Goal: Contribute content: Contribute content

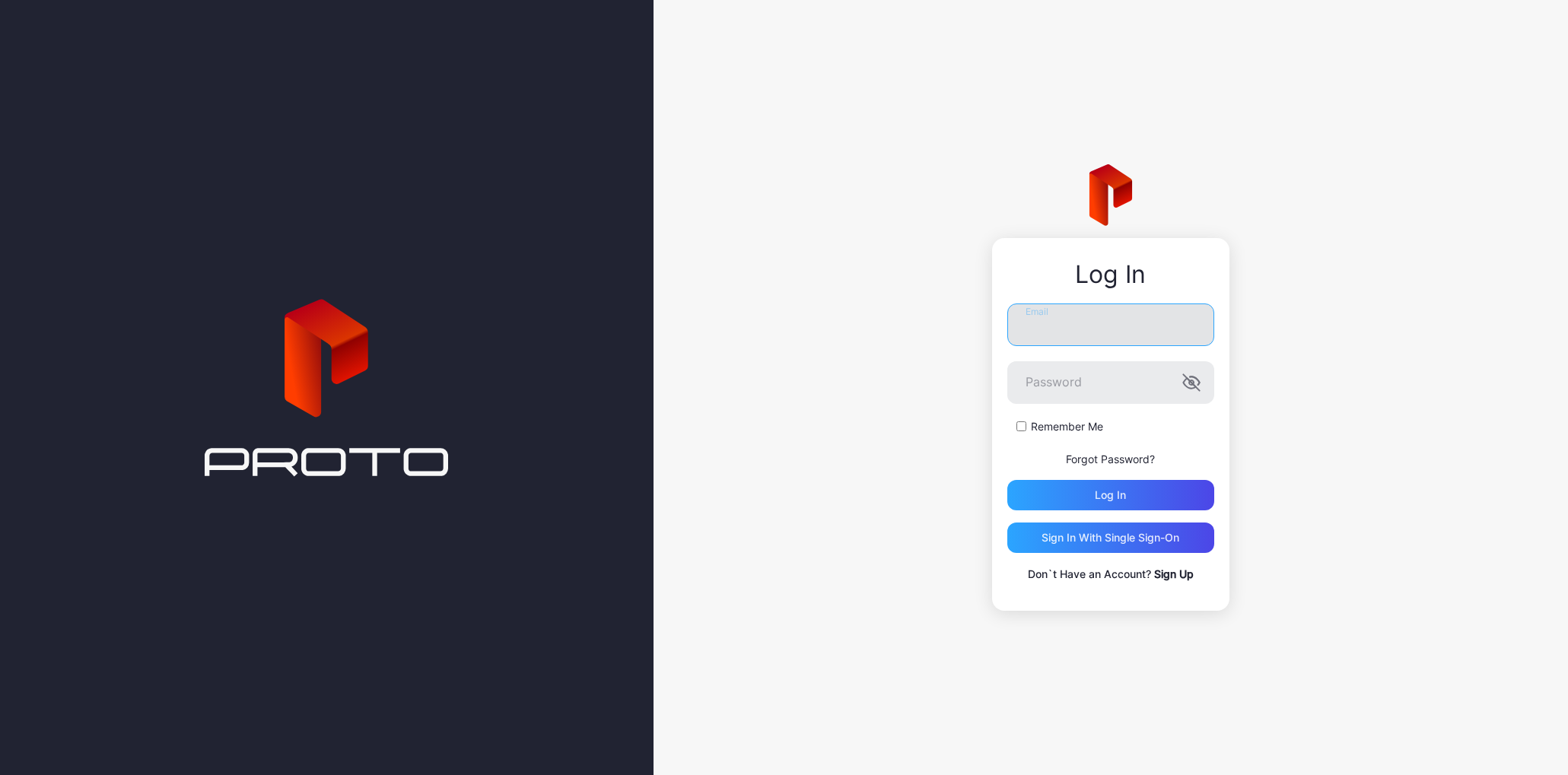
click at [1071, 323] on input "Email" at bounding box center [1111, 325] width 207 height 43
type input "**********"
click at [1008, 480] on button "Log in" at bounding box center [1111, 495] width 207 height 30
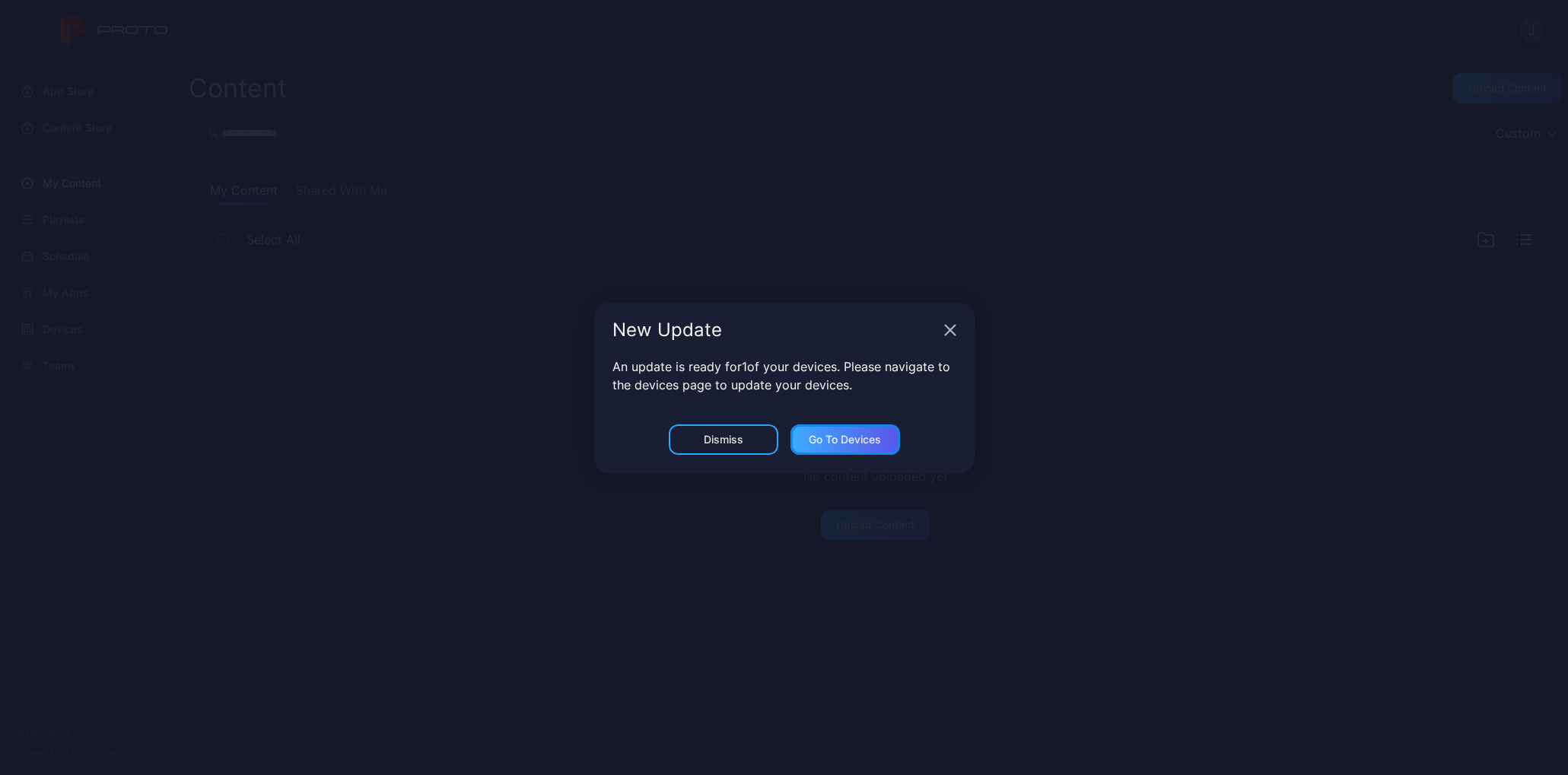
click at [857, 453] on div "Go to devices" at bounding box center [845, 440] width 110 height 30
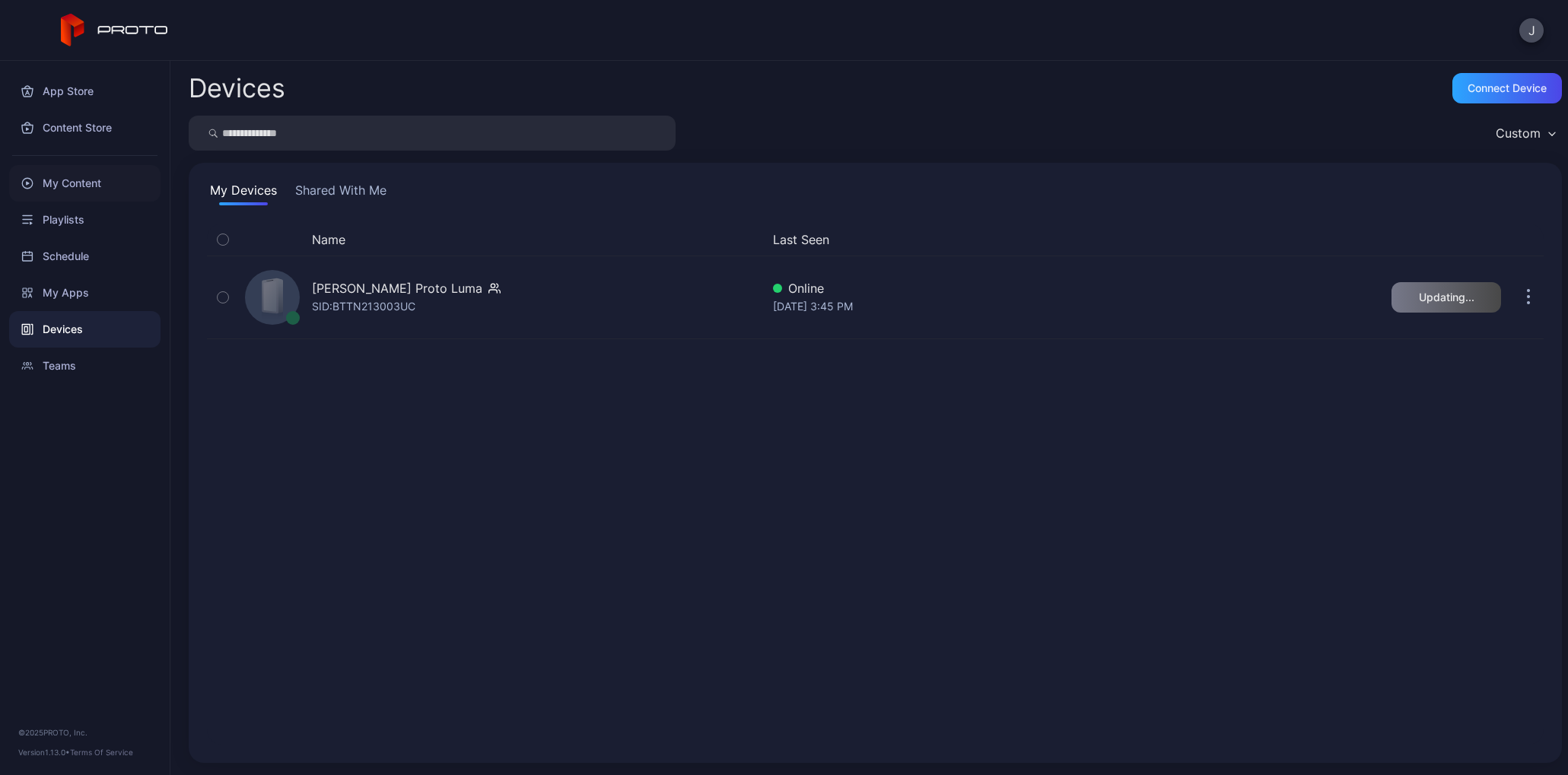
click at [85, 169] on div "My Content" at bounding box center [85, 184] width 151 height 37
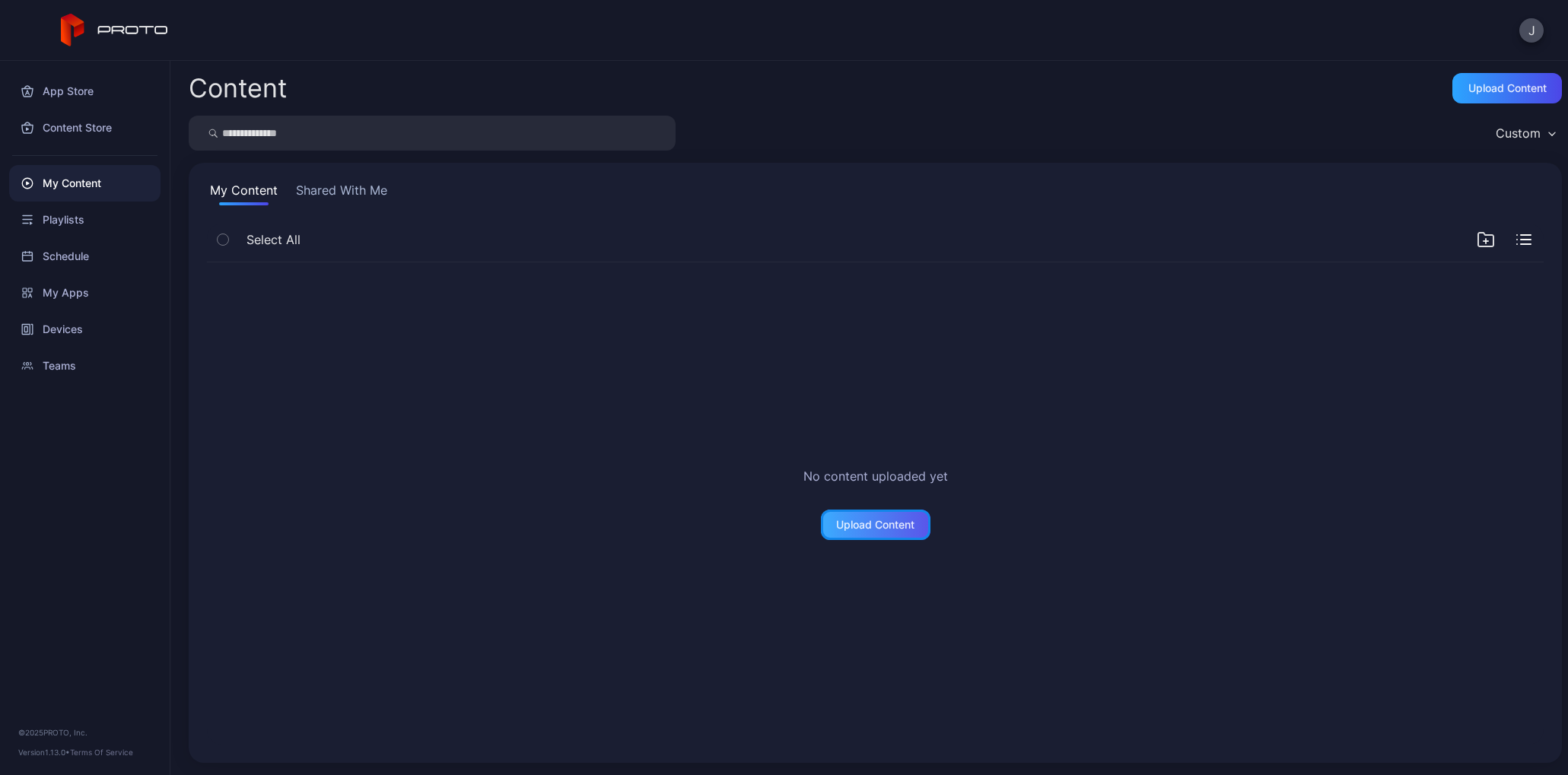
click at [843, 523] on div "Upload Content" at bounding box center [875, 525] width 78 height 13
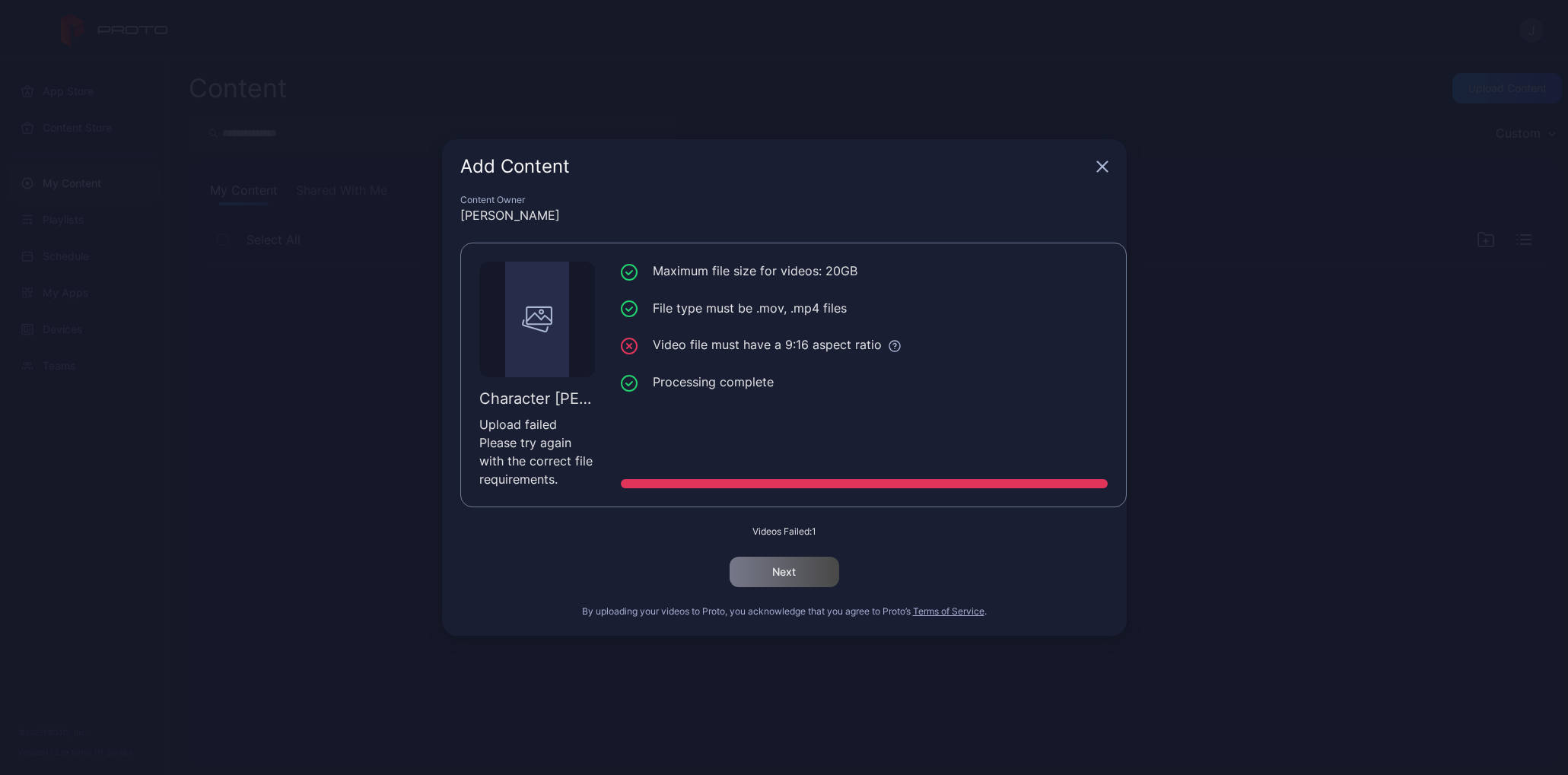
click at [1101, 171] on icon "button" at bounding box center [1102, 166] width 13 height 13
click at [1102, 164] on icon "button" at bounding box center [1102, 166] width 13 height 13
click at [1099, 168] on icon "button" at bounding box center [1102, 166] width 13 height 13
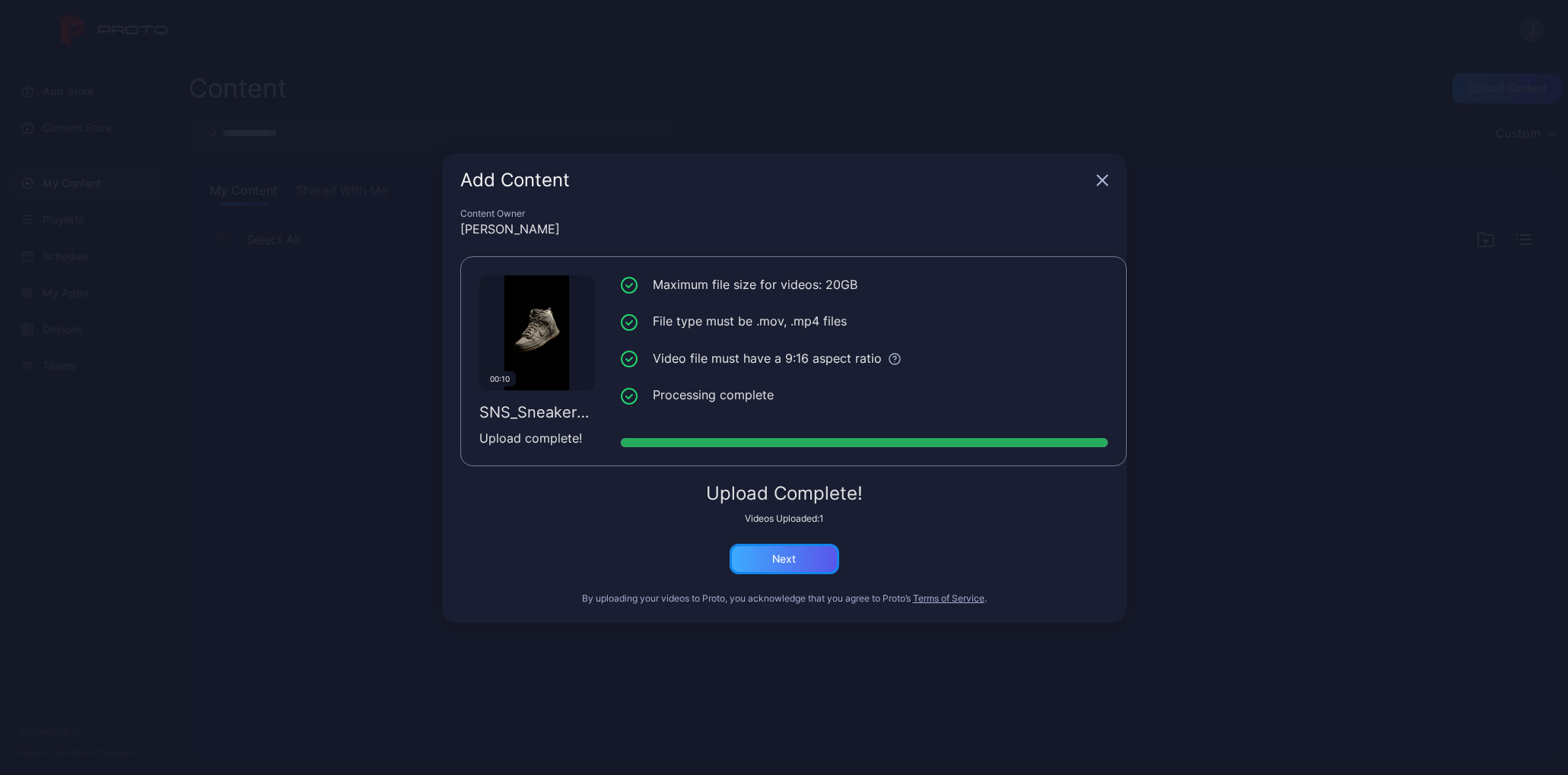
click at [800, 560] on div "Next" at bounding box center [784, 559] width 110 height 30
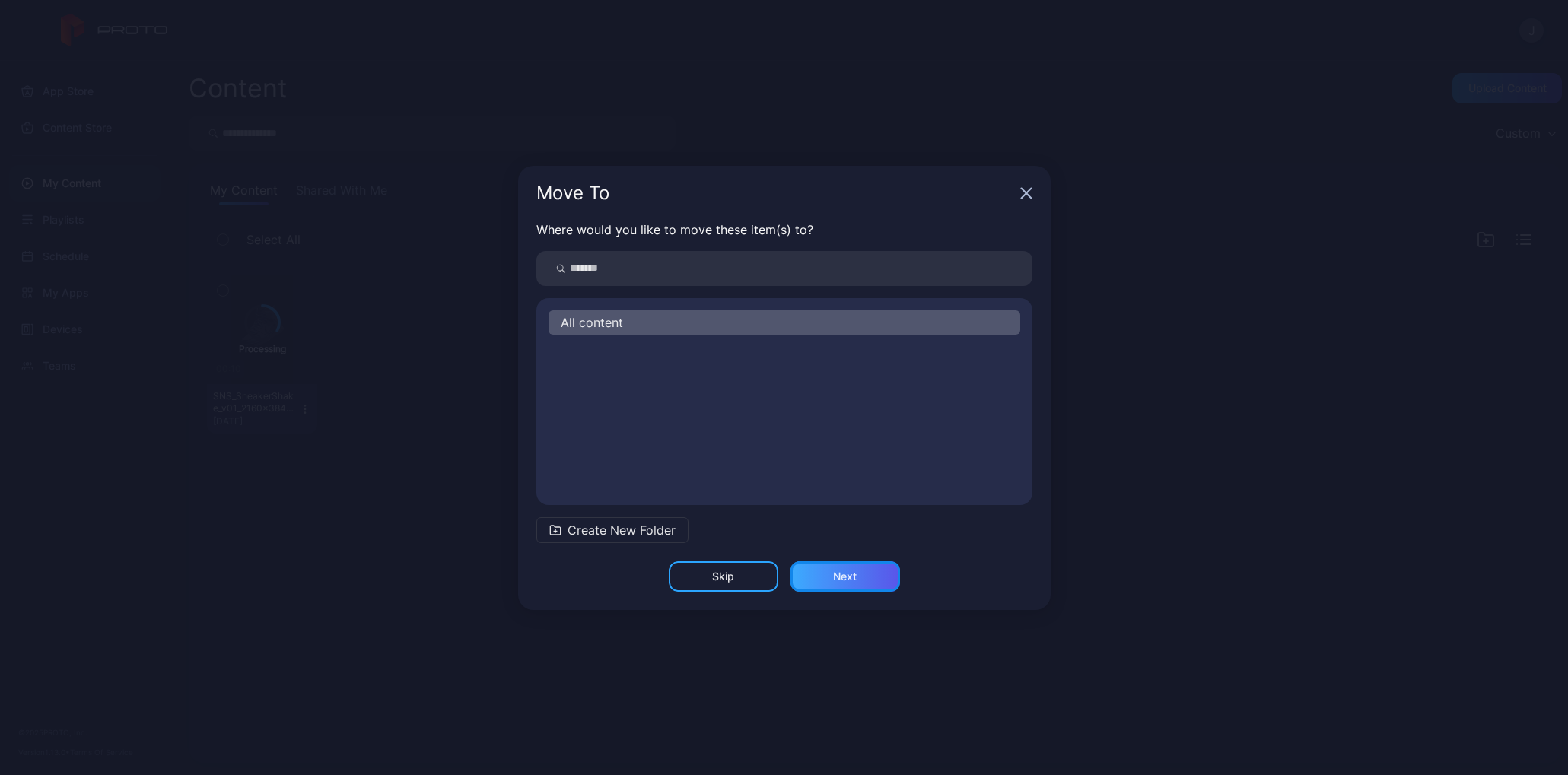
click at [849, 580] on div "Next" at bounding box center [845, 576] width 23 height 13
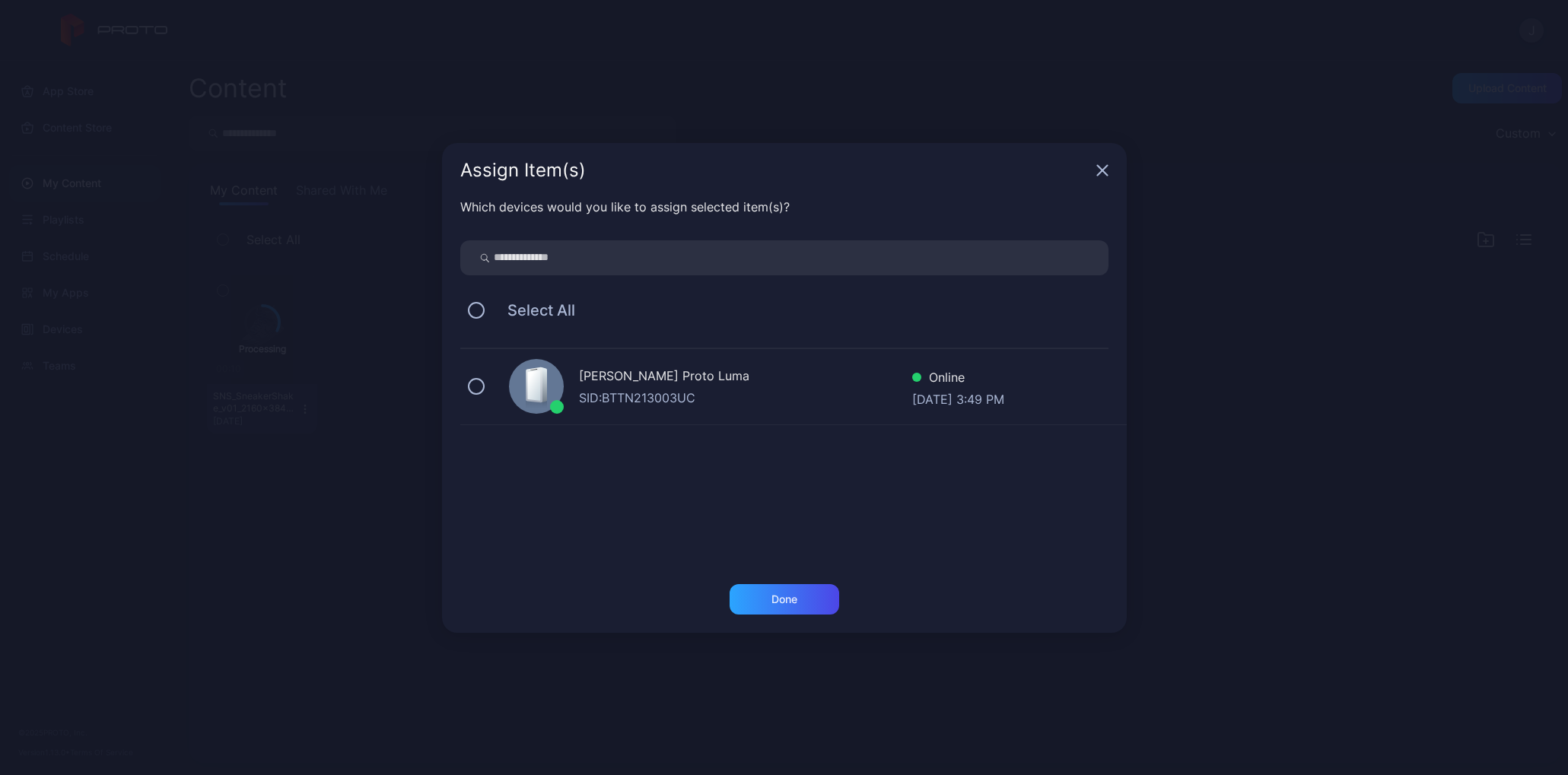
click at [487, 388] on div "[PERSON_NAME] Proto [PERSON_NAME]: BTTN213003UC Online [DATE] 3:49 PM" at bounding box center [794, 387] width 667 height 76
click at [765, 593] on div "Done" at bounding box center [784, 600] width 110 height 30
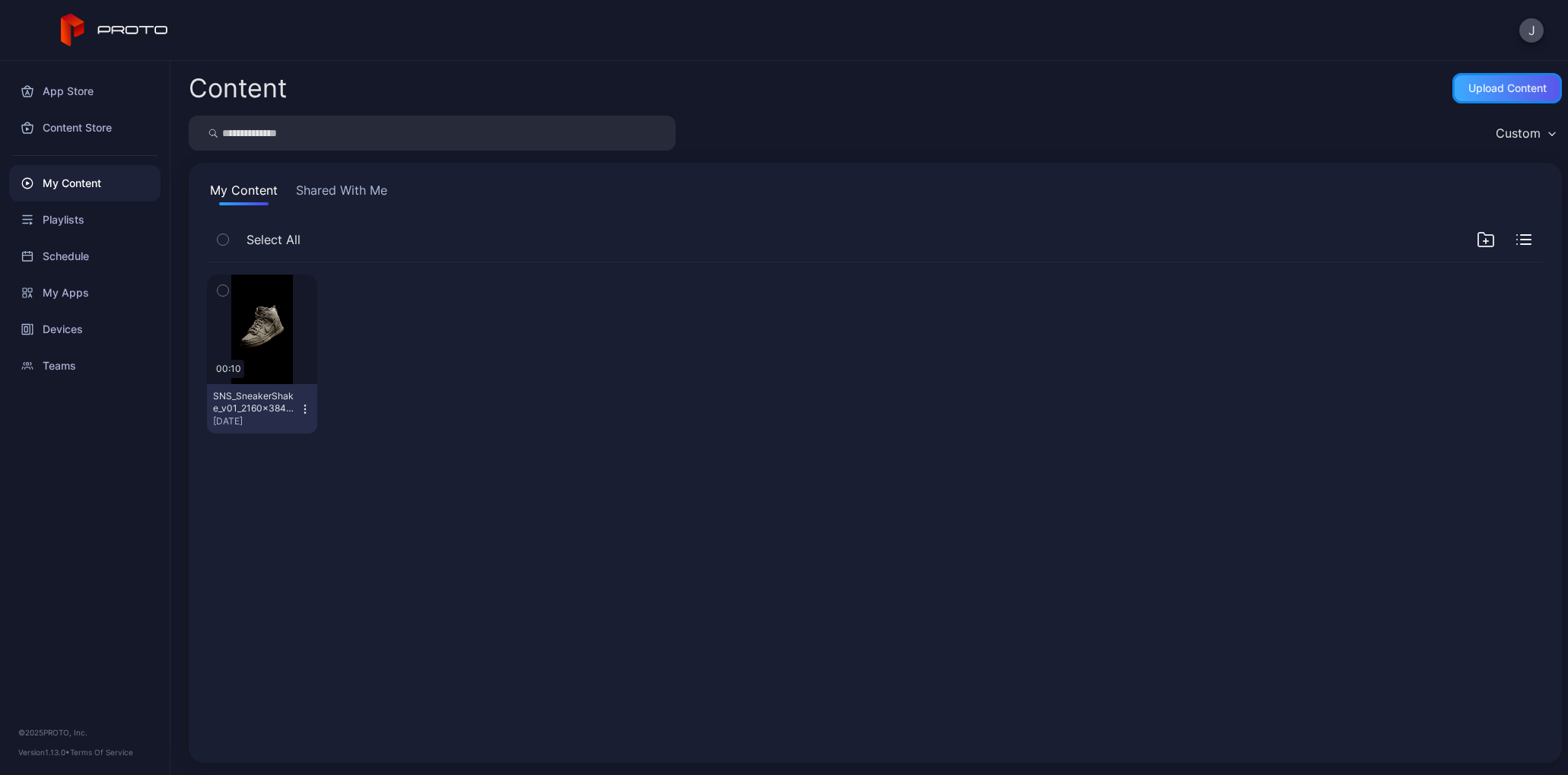
click at [1476, 90] on div "Upload Content" at bounding box center [1508, 88] width 78 height 13
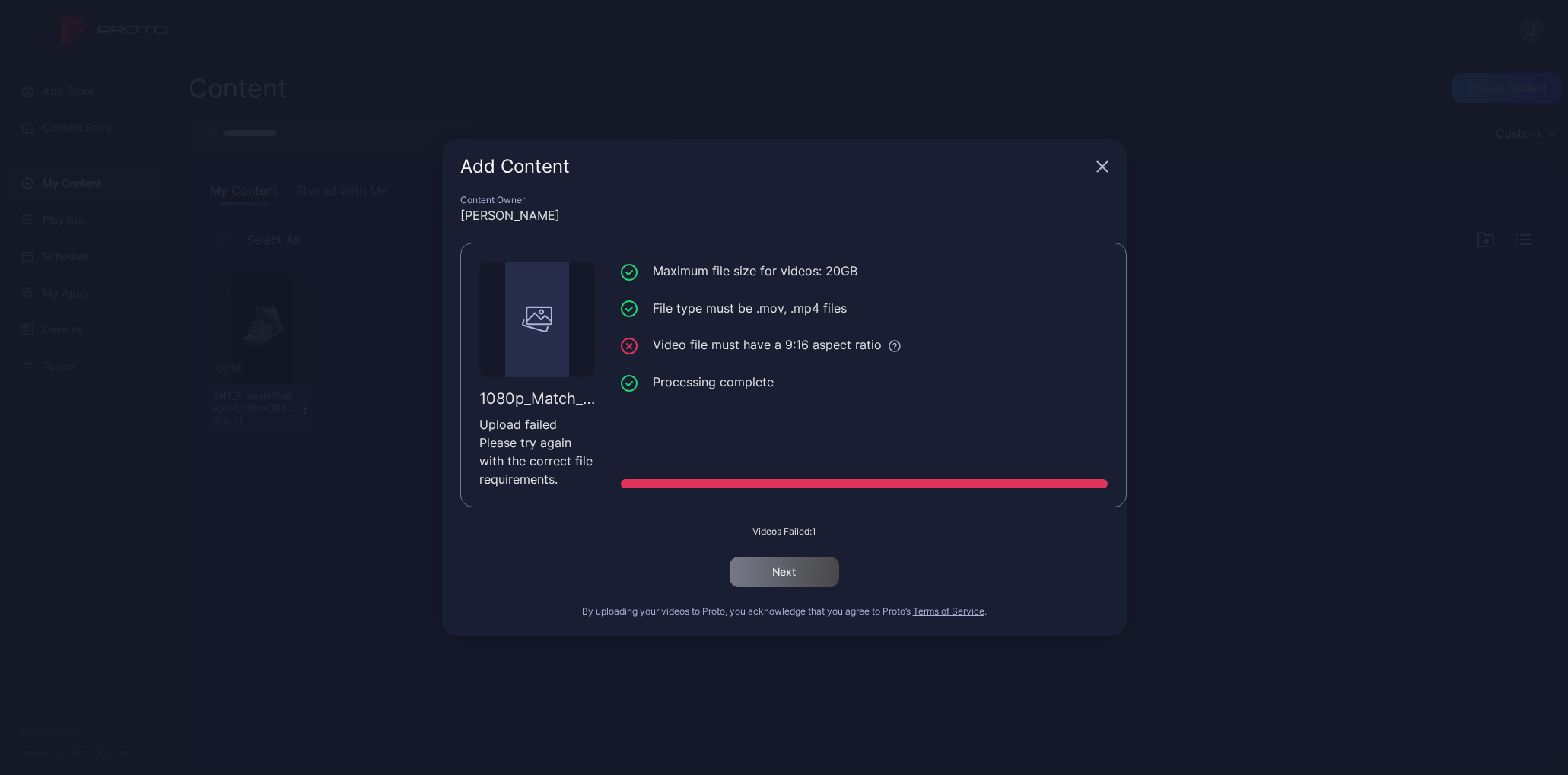
click at [1107, 168] on icon "button" at bounding box center [1102, 166] width 13 height 13
